Goal: Use online tool/utility: Utilize a website feature to perform a specific function

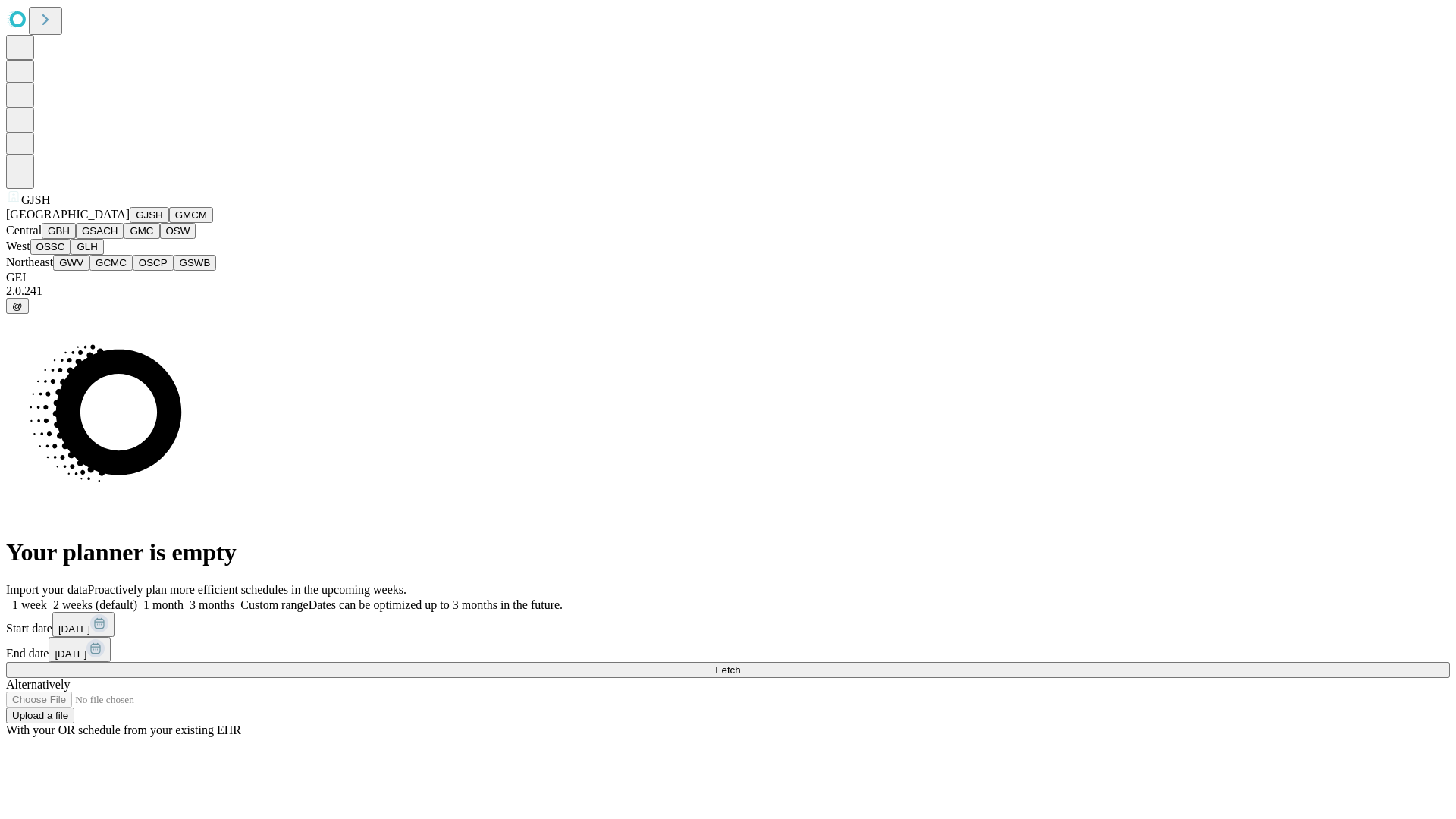
click at [130, 223] on button "GJSH" at bounding box center [150, 215] width 39 height 16
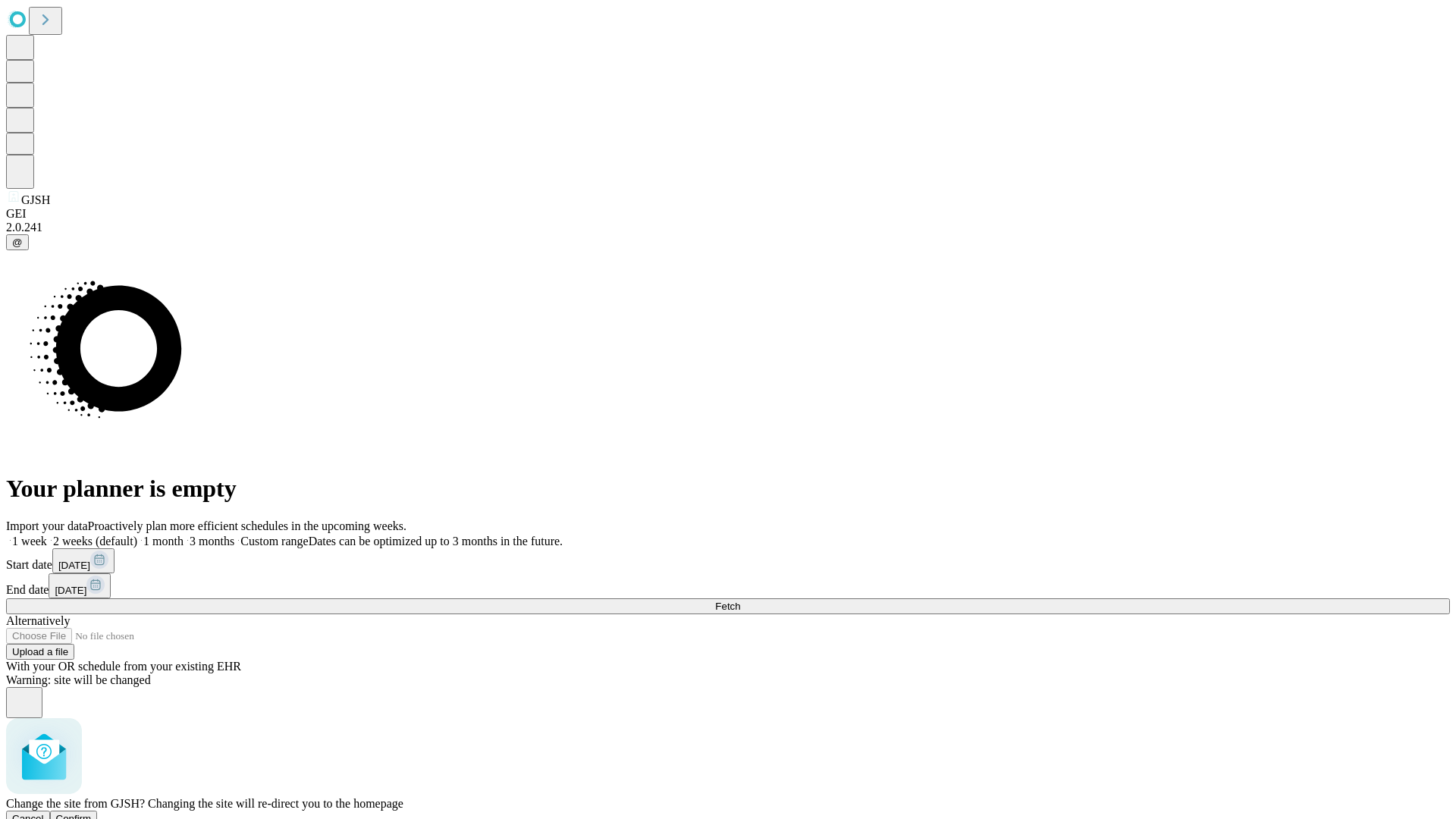
click at [92, 813] on span "Confirm" at bounding box center [73, 819] width 35 height 12
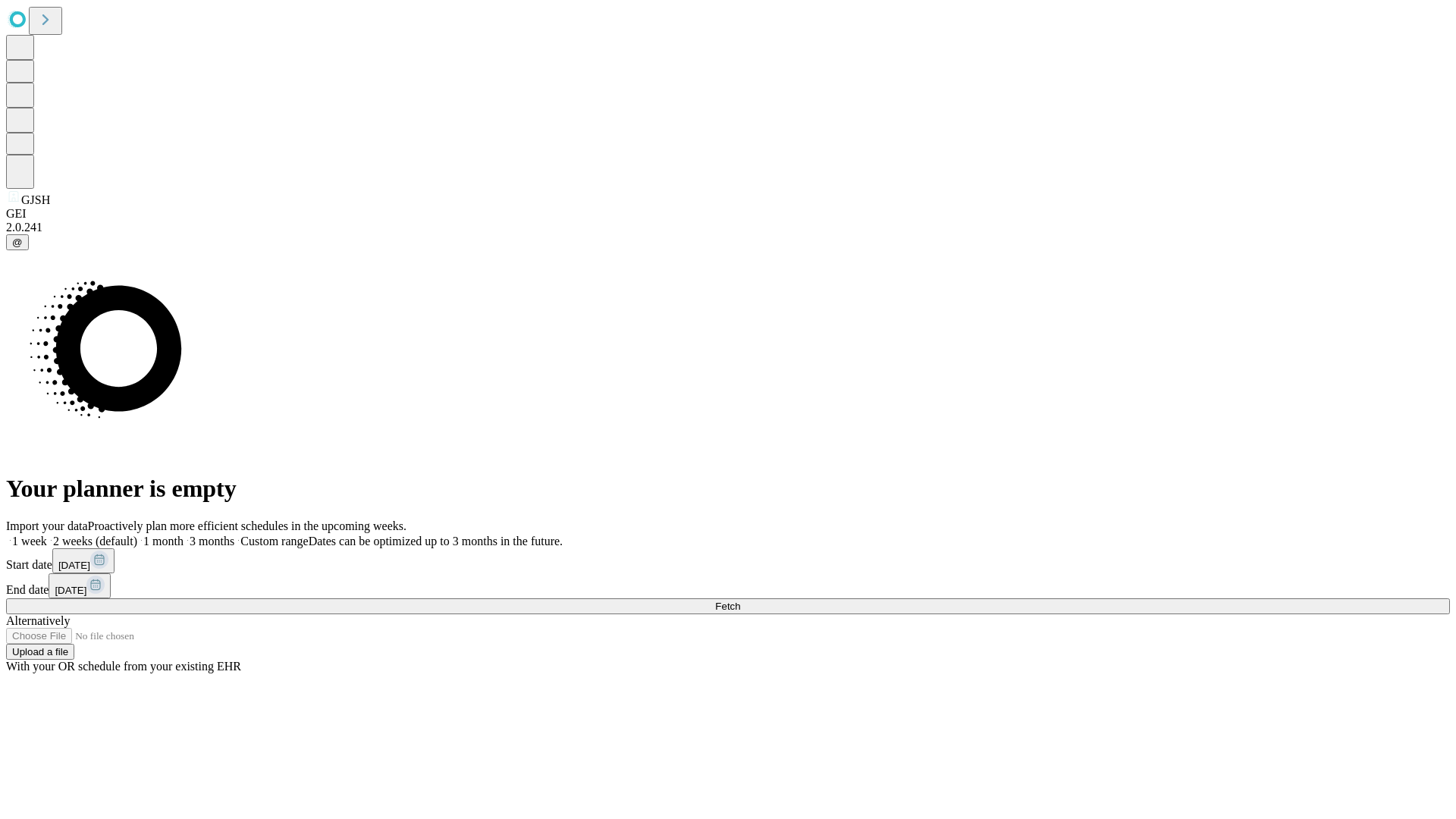
click at [183, 534] on label "1 month" at bounding box center [160, 541] width 46 height 13
click at [740, 600] on span "Fetch" at bounding box center [728, 606] width 25 height 12
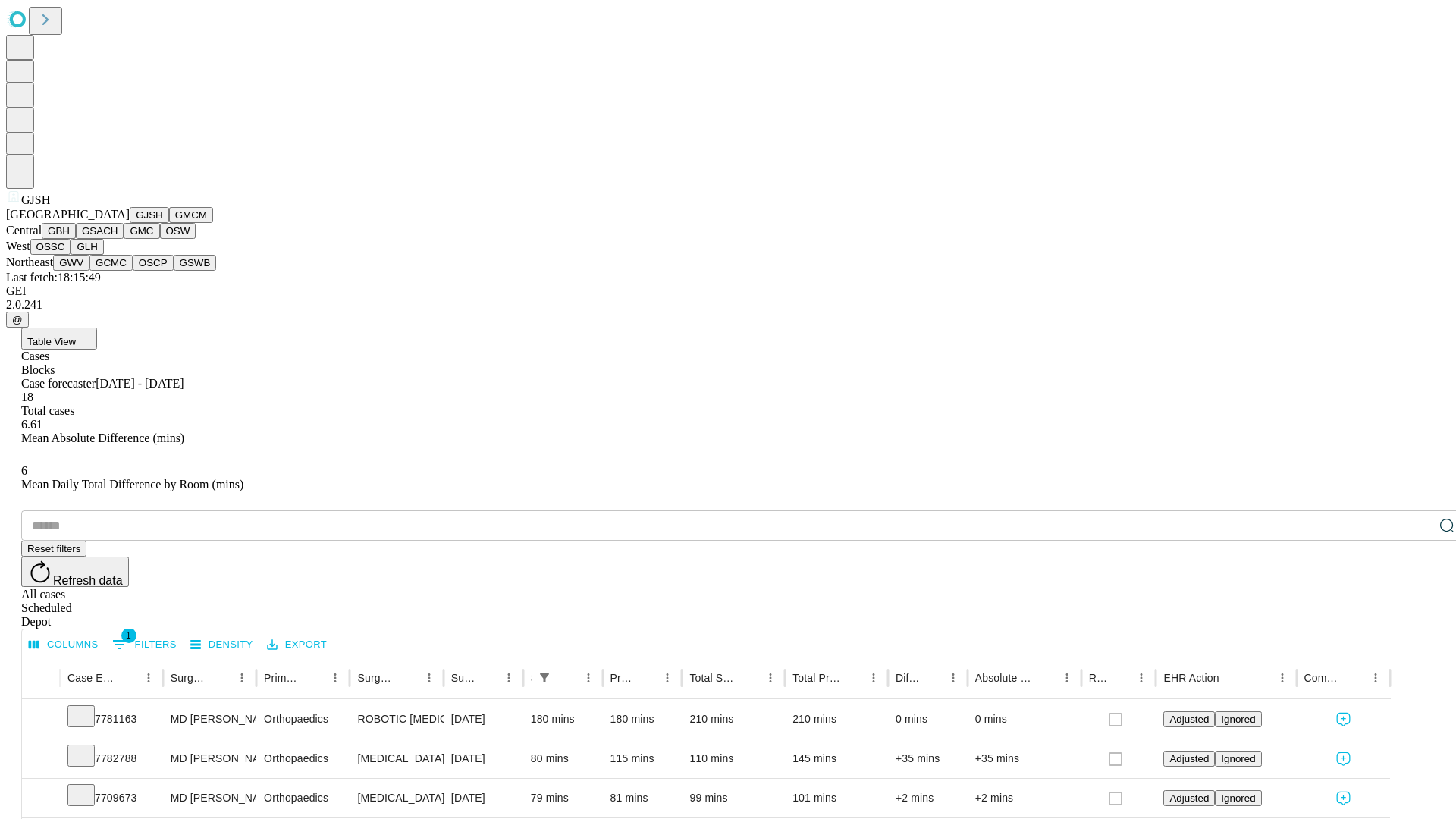
click at [169, 223] on button "GMCM" at bounding box center [191, 215] width 44 height 16
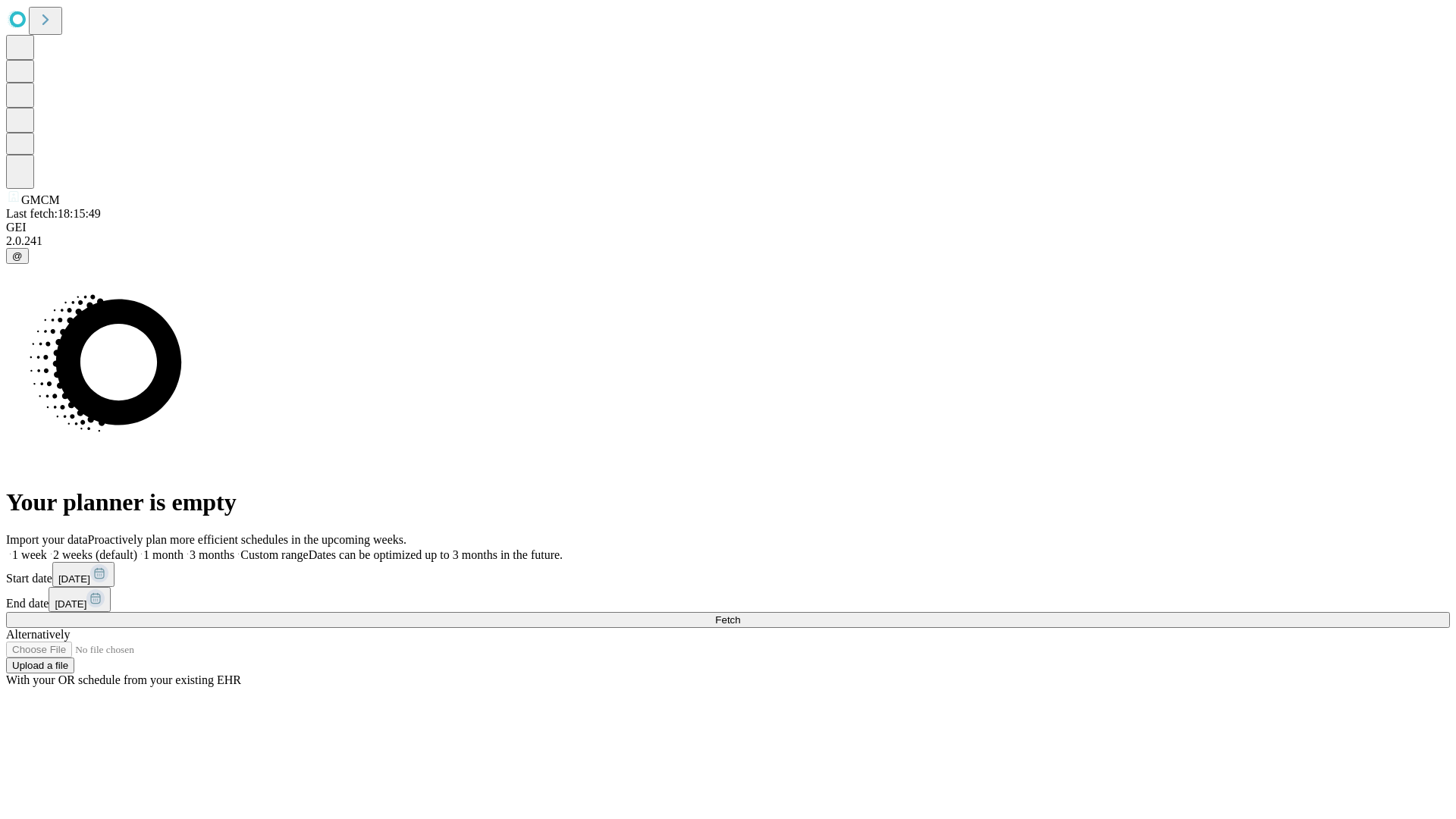
click at [183, 548] on label "1 month" at bounding box center [160, 555] width 46 height 13
click at [740, 614] on span "Fetch" at bounding box center [728, 620] width 25 height 12
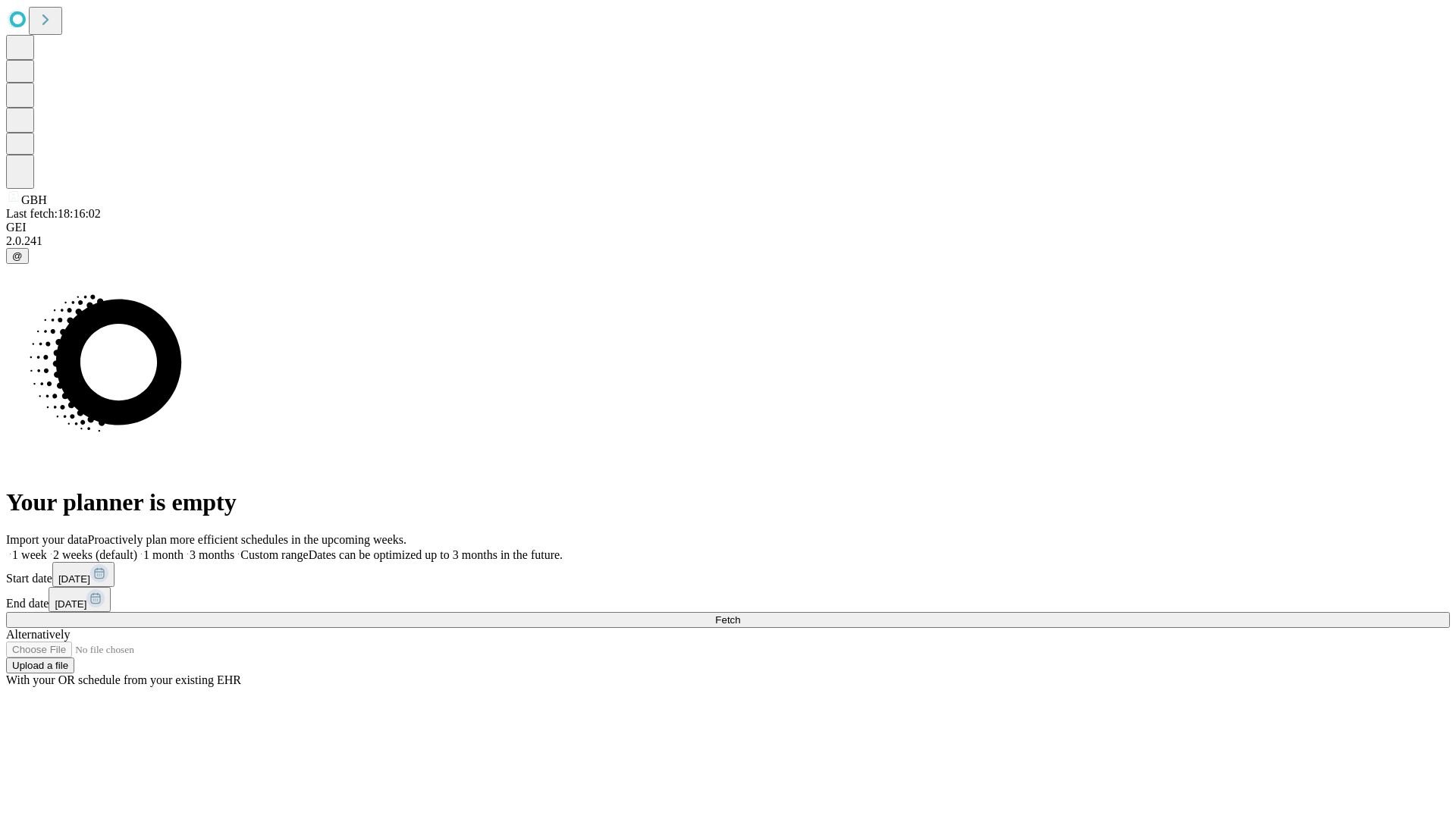
click at [183, 548] on label "1 month" at bounding box center [160, 555] width 46 height 13
click at [740, 614] on span "Fetch" at bounding box center [728, 620] width 25 height 12
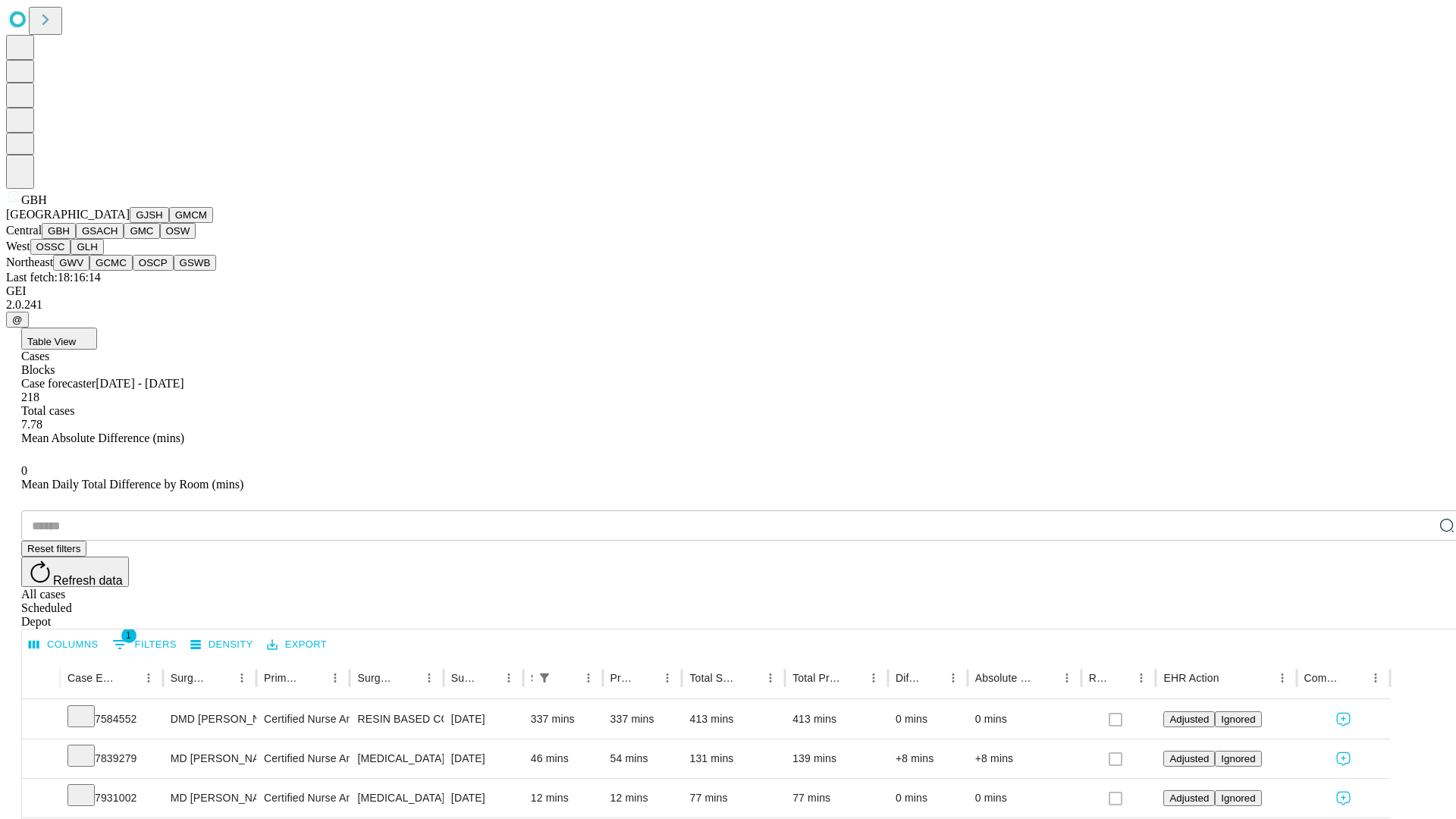
click at [118, 238] on button "GSACH" at bounding box center [100, 230] width 48 height 16
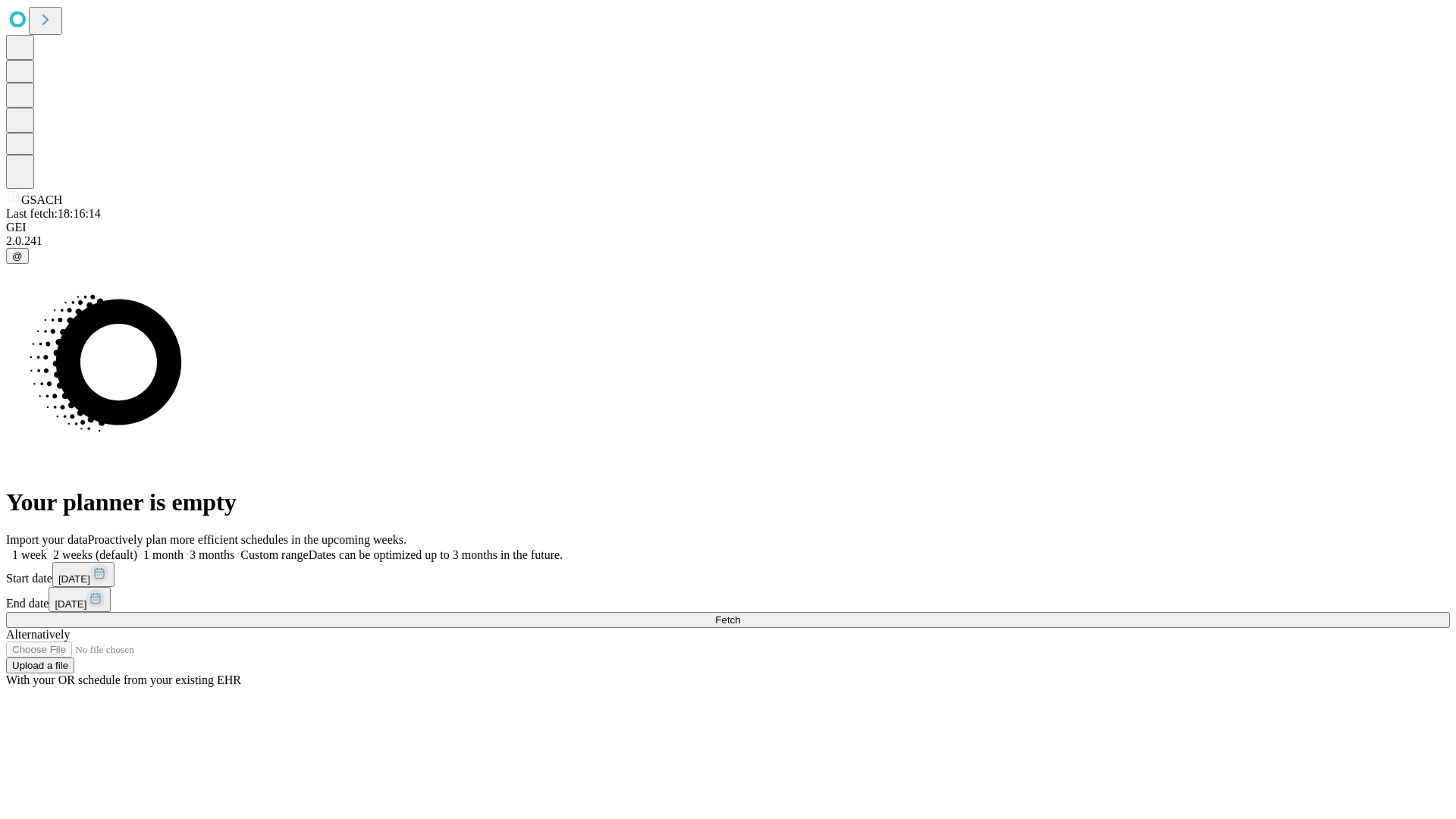
click at [183, 548] on label "1 month" at bounding box center [160, 555] width 46 height 13
click at [740, 614] on span "Fetch" at bounding box center [728, 620] width 25 height 12
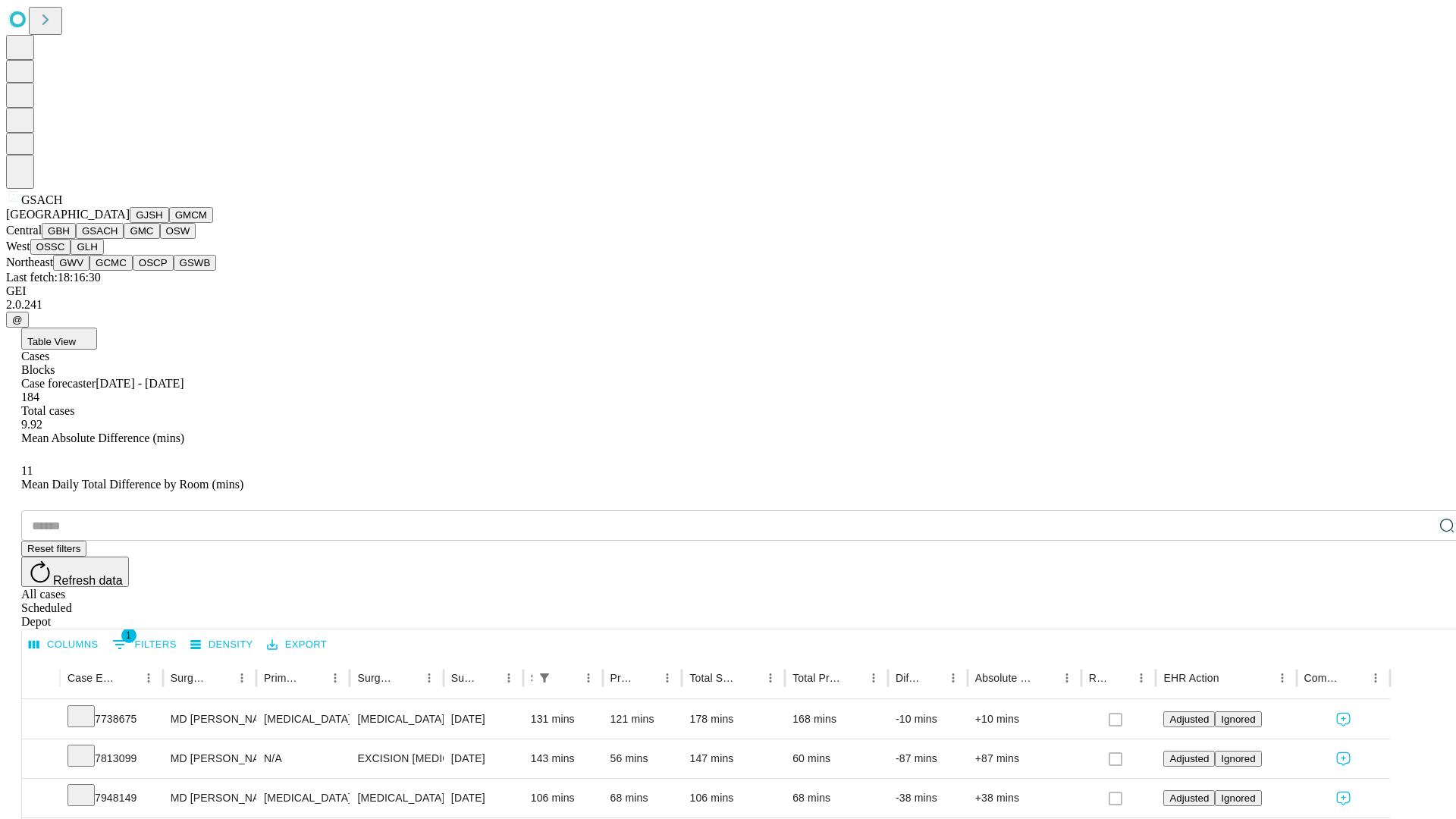
click at [123, 238] on button "GMC" at bounding box center [141, 230] width 35 height 16
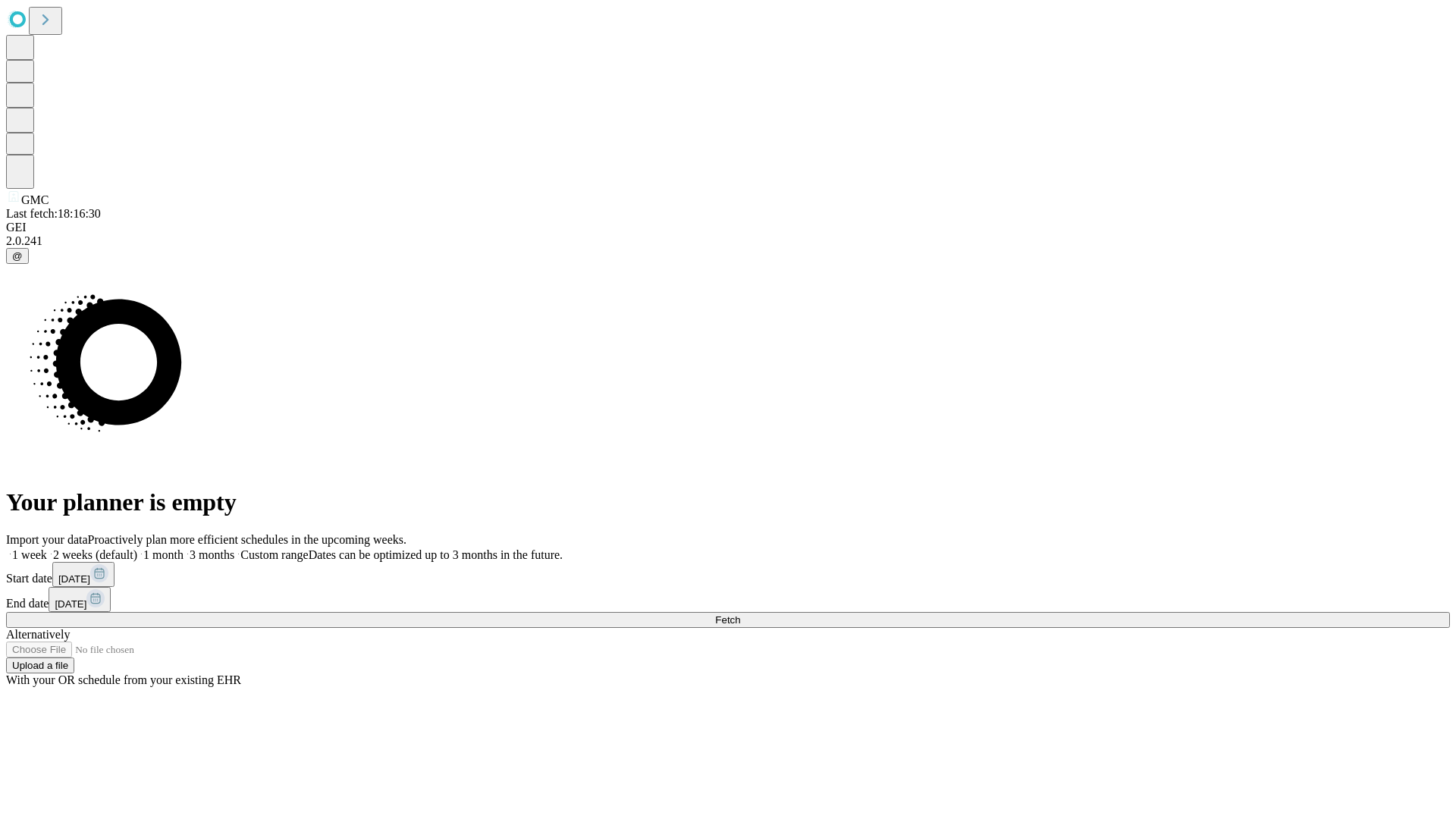
click at [183, 548] on label "1 month" at bounding box center [160, 555] width 46 height 13
click at [740, 614] on span "Fetch" at bounding box center [728, 620] width 25 height 12
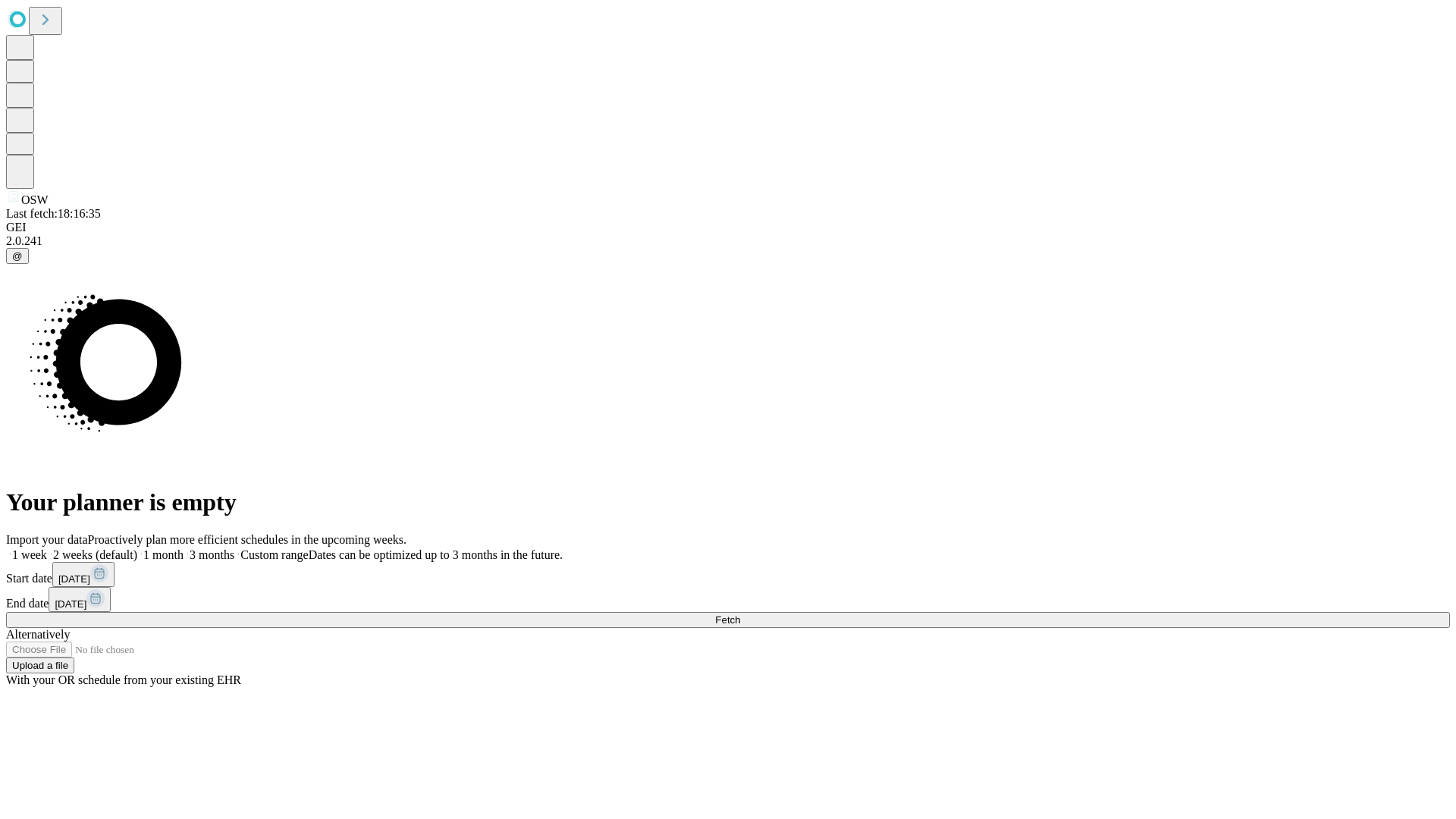
click at [183, 548] on label "1 month" at bounding box center [160, 555] width 46 height 13
click at [740, 614] on span "Fetch" at bounding box center [728, 620] width 25 height 12
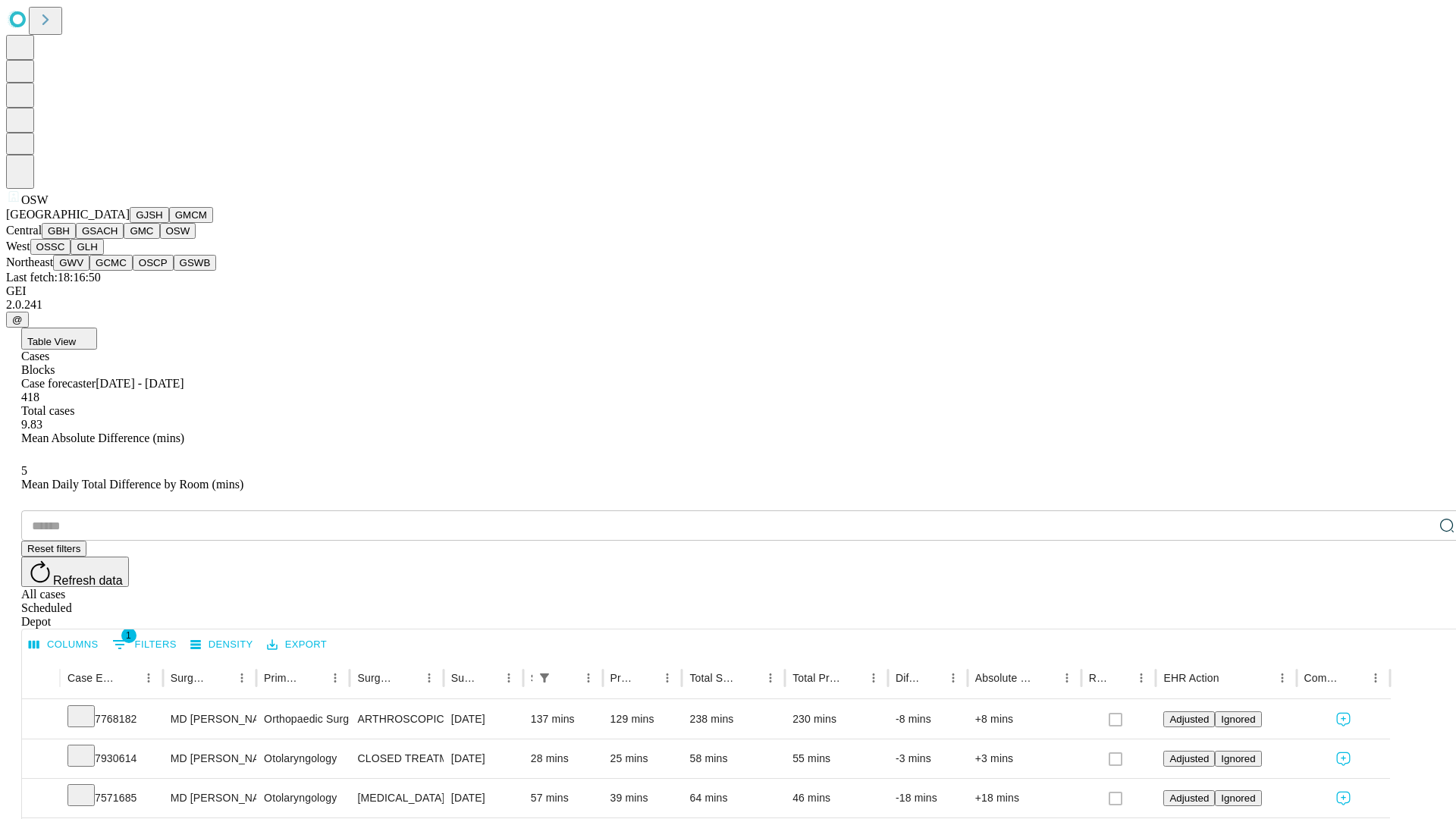
click at [72, 255] on button "OSSC" at bounding box center [51, 246] width 41 height 16
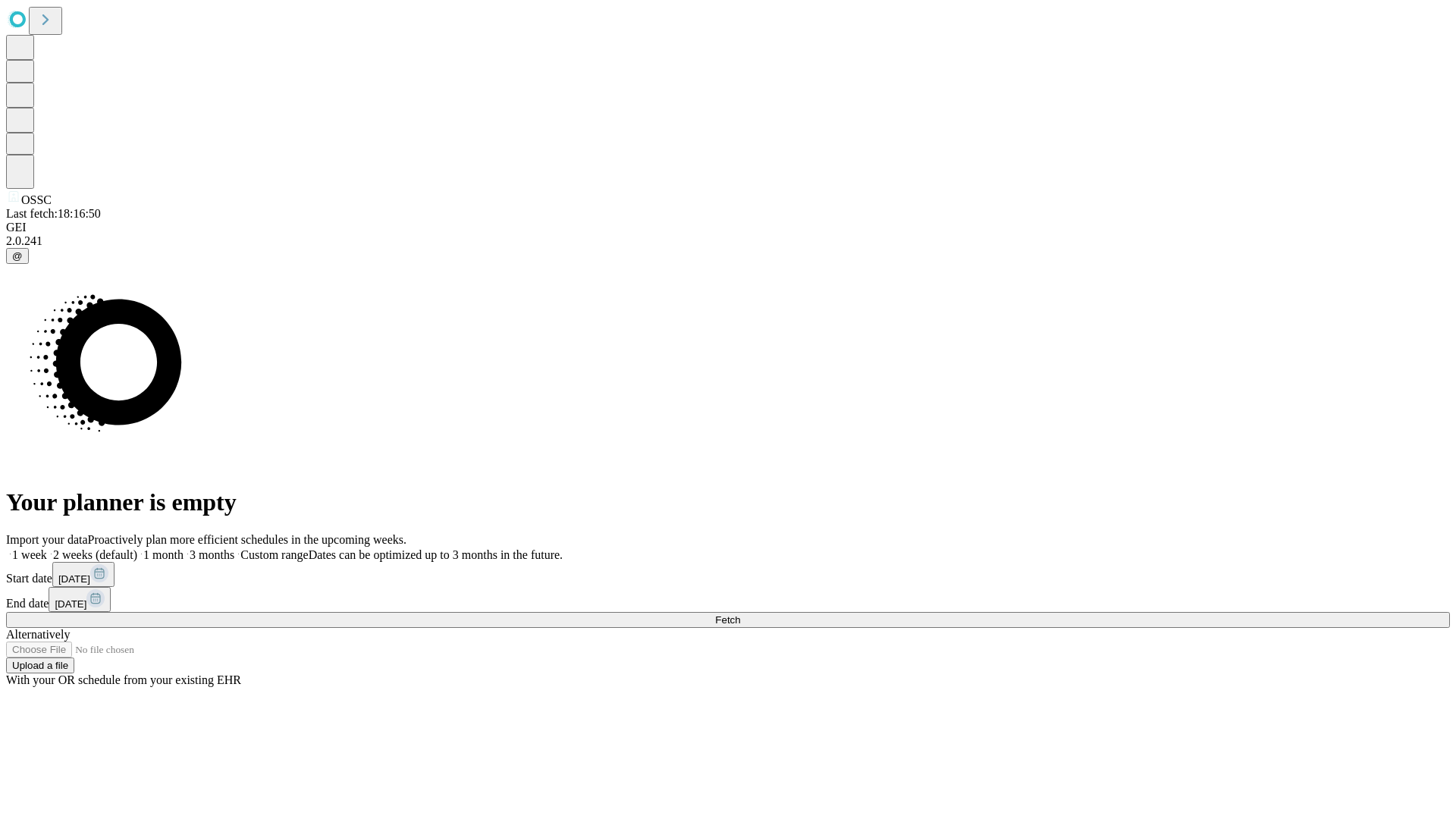
click at [740, 614] on span "Fetch" at bounding box center [728, 620] width 25 height 12
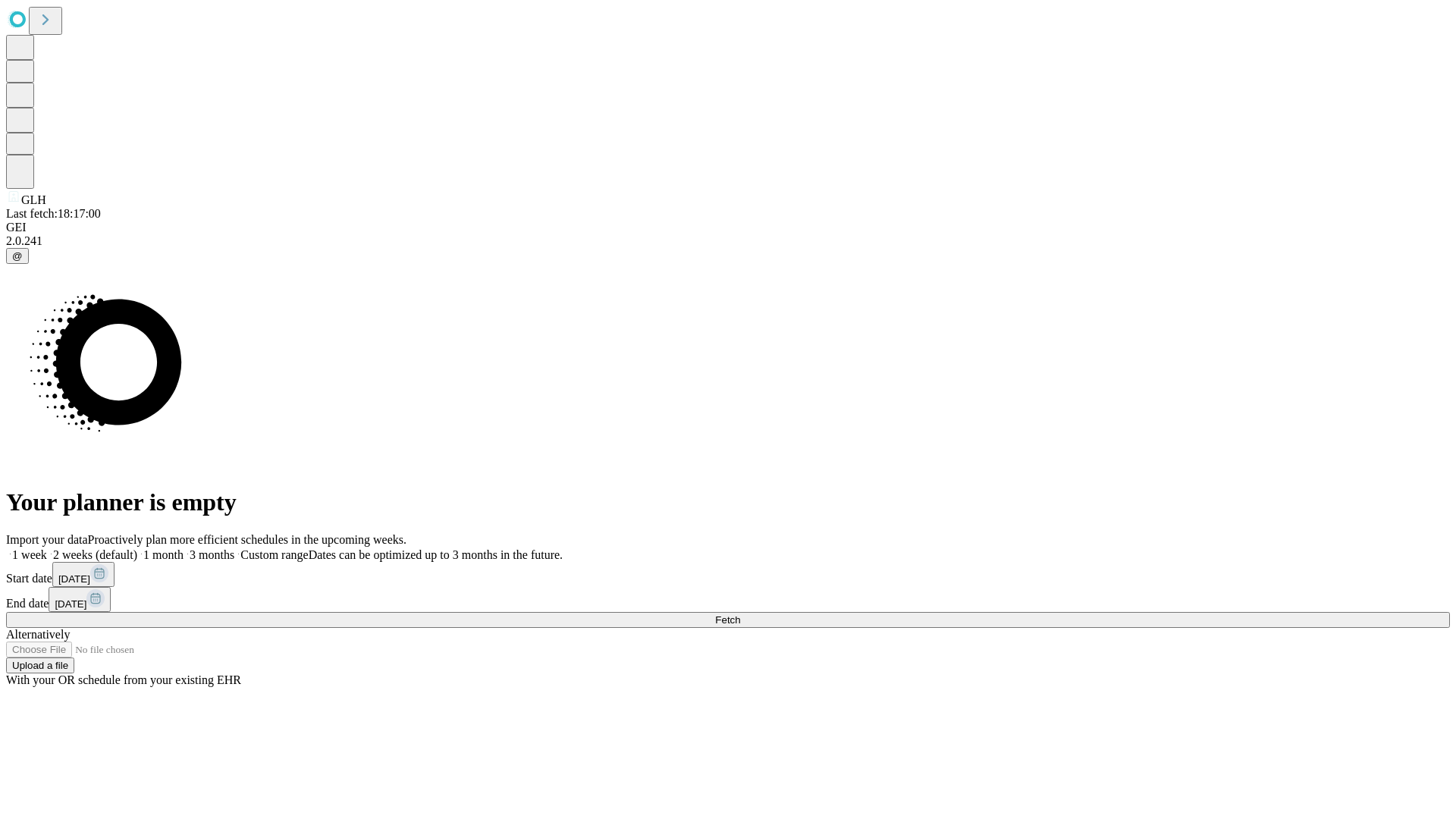
click at [183, 548] on label "1 month" at bounding box center [160, 555] width 46 height 13
click at [740, 614] on span "Fetch" at bounding box center [728, 620] width 25 height 12
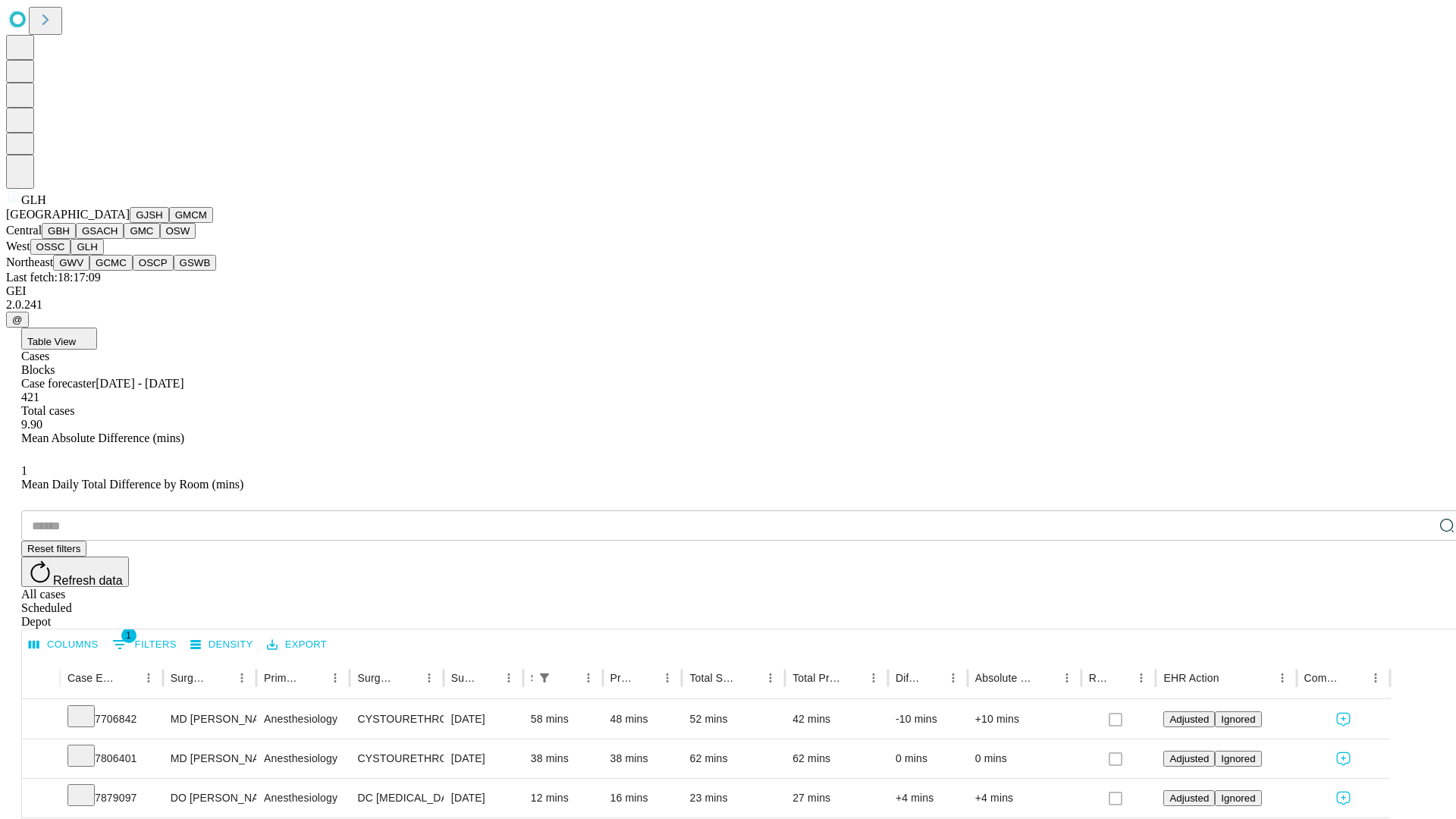
click at [90, 271] on button "GWV" at bounding box center [72, 262] width 36 height 16
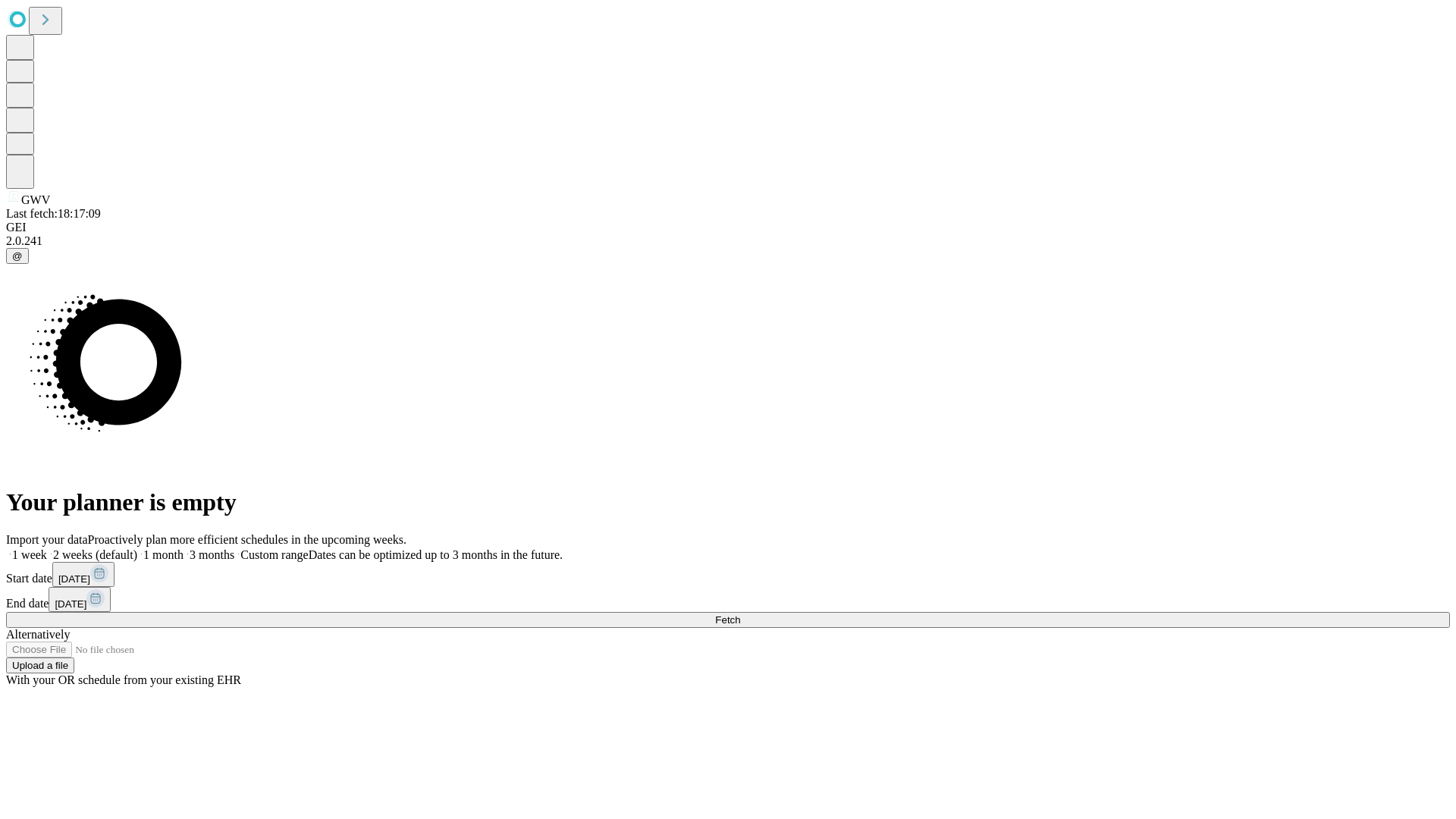
click at [183, 548] on label "1 month" at bounding box center [160, 555] width 46 height 13
click at [740, 614] on span "Fetch" at bounding box center [728, 620] width 25 height 12
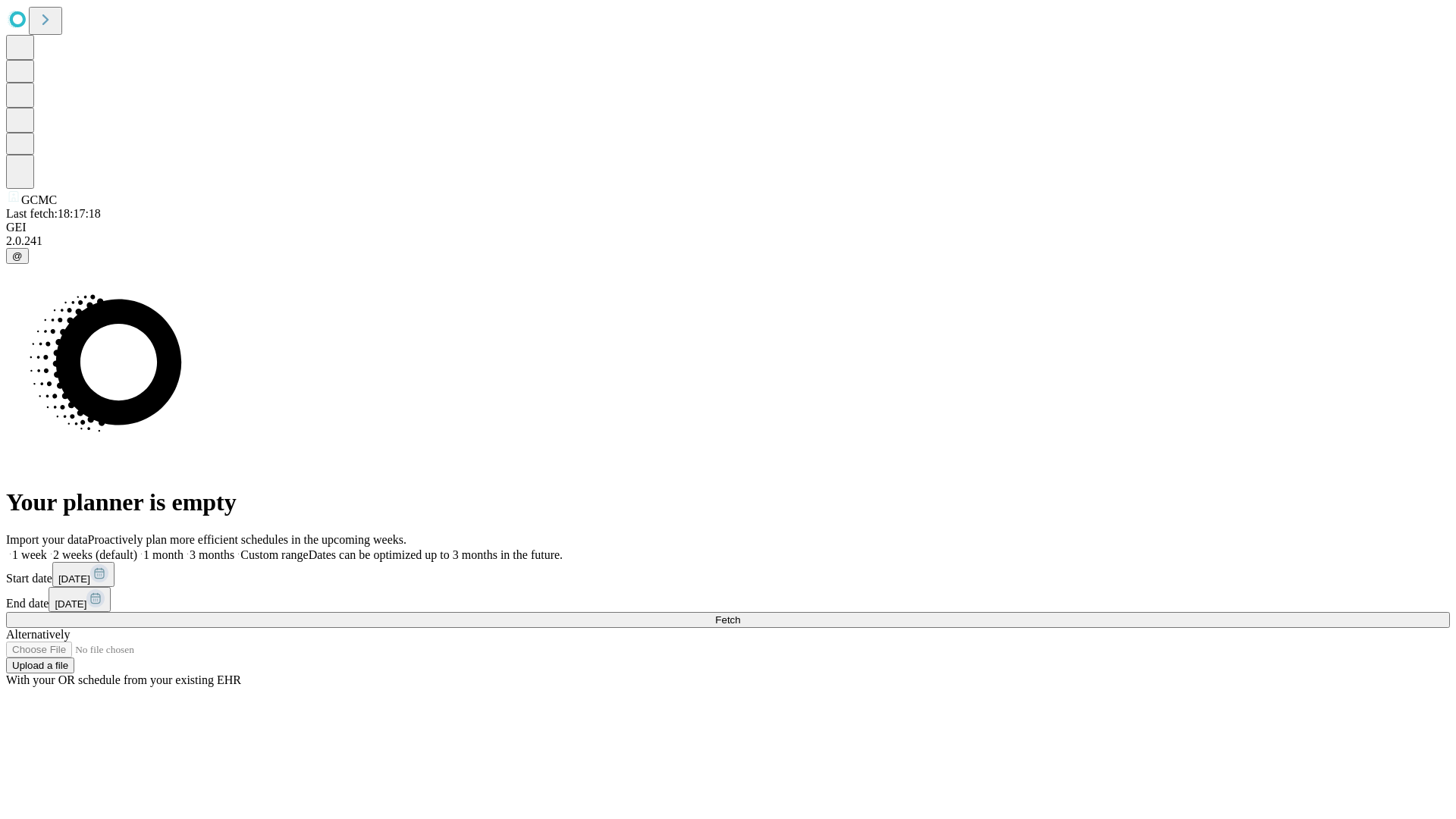
click at [183, 548] on label "1 month" at bounding box center [160, 555] width 46 height 13
click at [740, 614] on span "Fetch" at bounding box center [728, 620] width 25 height 12
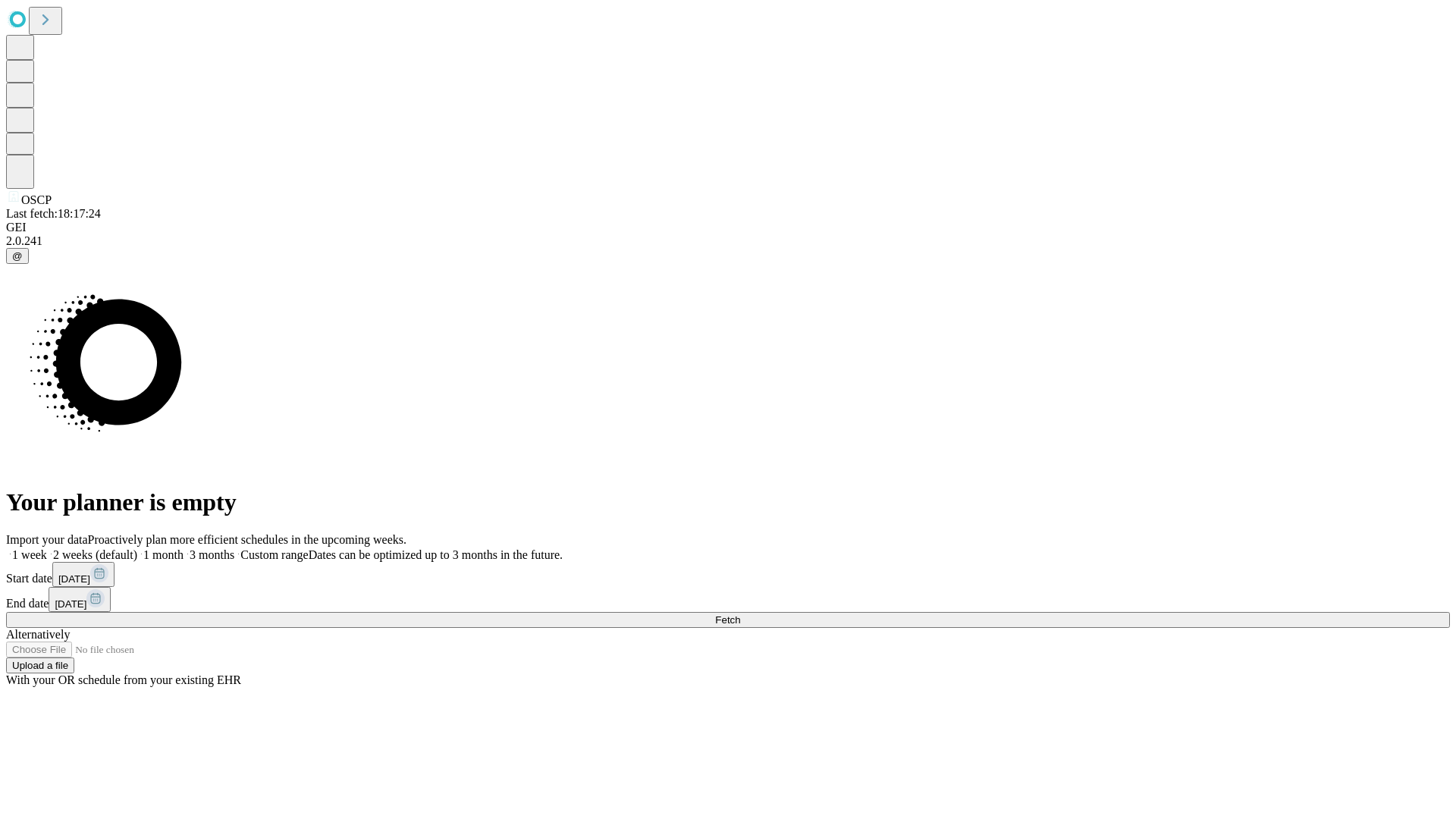
click at [740, 614] on span "Fetch" at bounding box center [728, 620] width 25 height 12
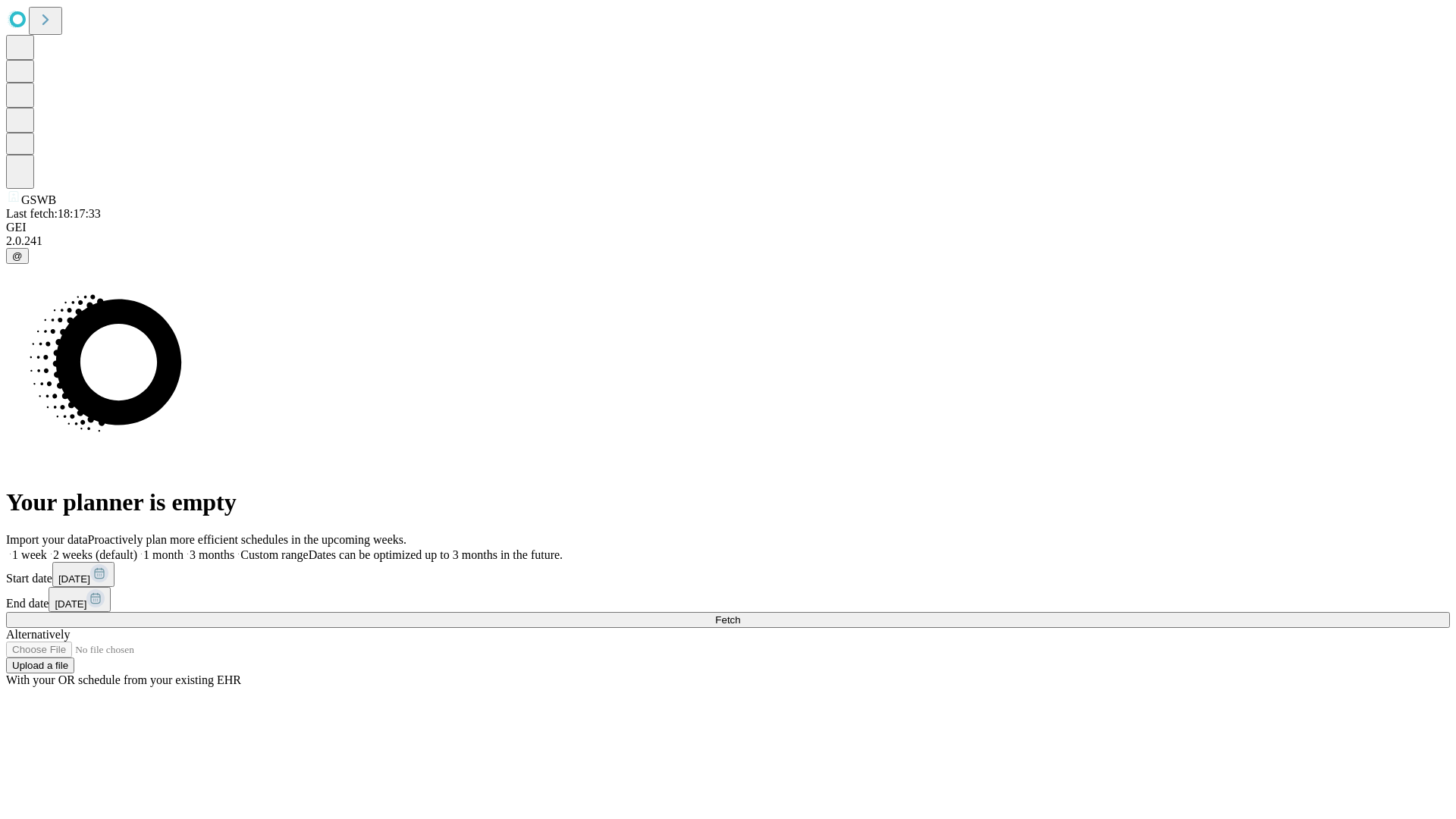
click at [183, 548] on label "1 month" at bounding box center [160, 555] width 46 height 13
click at [740, 614] on span "Fetch" at bounding box center [728, 620] width 25 height 12
